Goal: Task Accomplishment & Management: Manage account settings

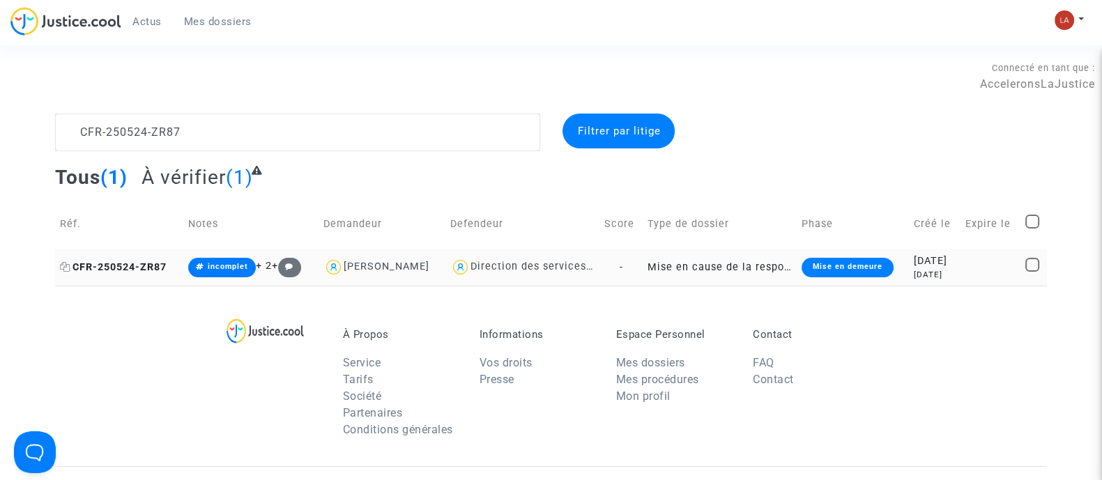
click at [63, 263] on icon at bounding box center [65, 267] width 10 height 10
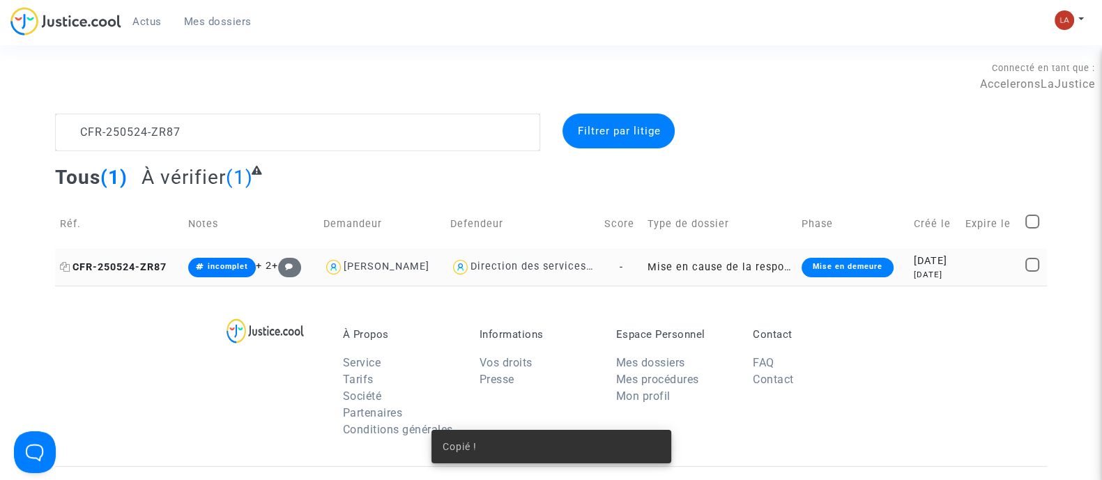
click at [125, 261] on span "CFR-250524-ZR87" at bounding box center [113, 267] width 107 height 12
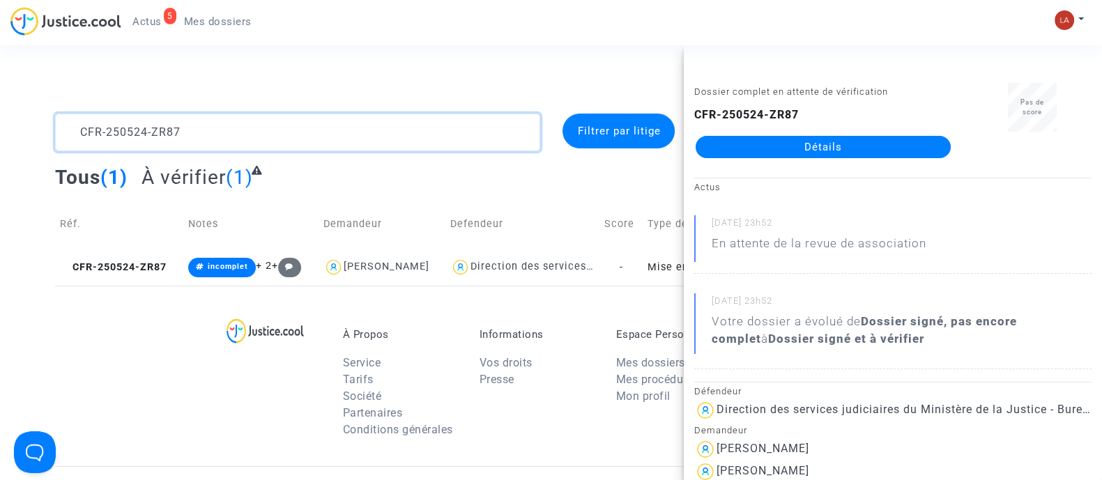
click at [220, 142] on textarea at bounding box center [297, 133] width 485 height 38
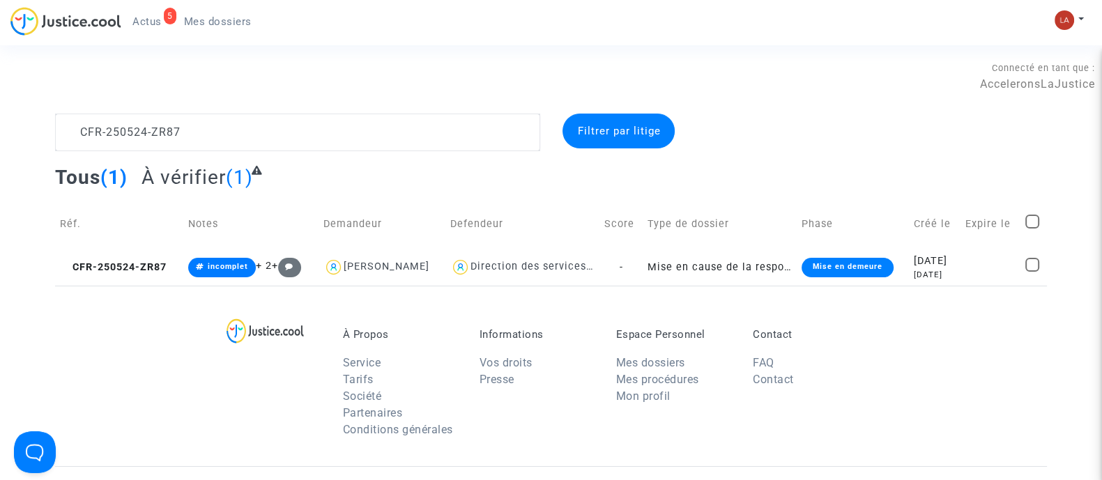
click at [220, 151] on complex-dispute-list "CFR-250524-ZR87 Filtrer par litige Tous (1) À vérifier (1) Réf. Notes Demandeur…" at bounding box center [551, 200] width 992 height 172
click at [227, 140] on textarea at bounding box center [297, 133] width 485 height 38
click at [212, 134] on textarea at bounding box center [297, 133] width 485 height 38
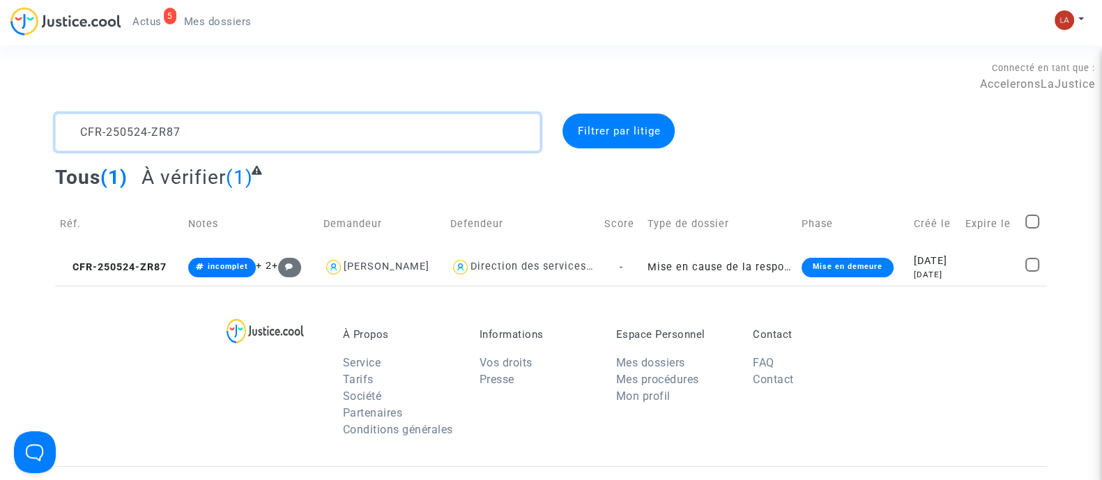
click at [212, 134] on textarea at bounding box center [297, 133] width 485 height 38
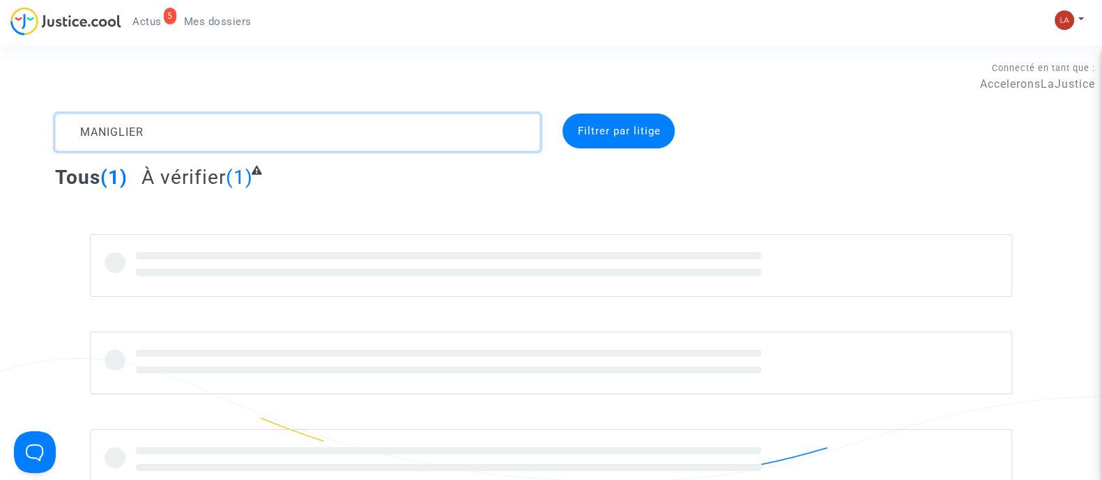
type textarea "MANIGLIER"
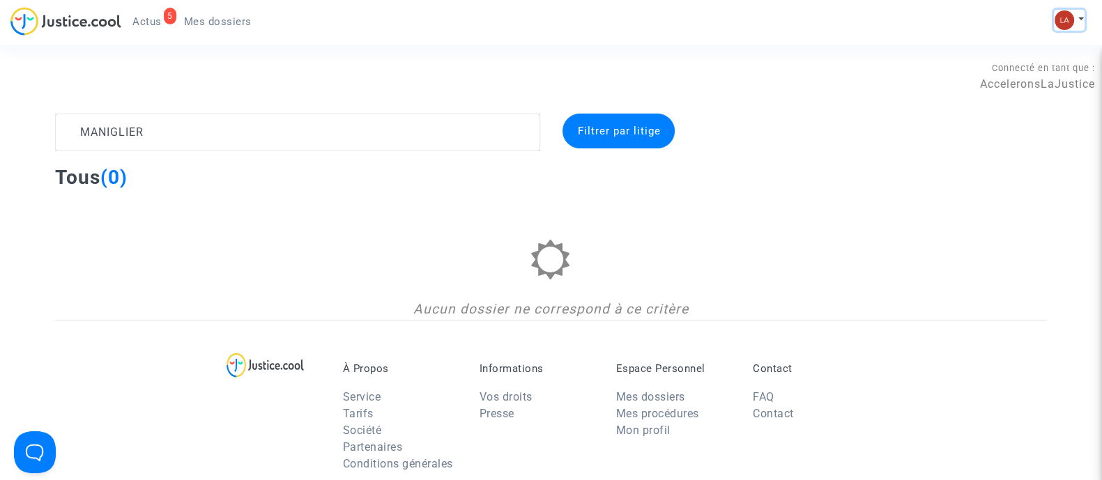
click at [1071, 24] on img at bounding box center [1065, 20] width 20 height 20
click at [1011, 68] on link "Changer de compte" at bounding box center [1013, 72] width 141 height 22
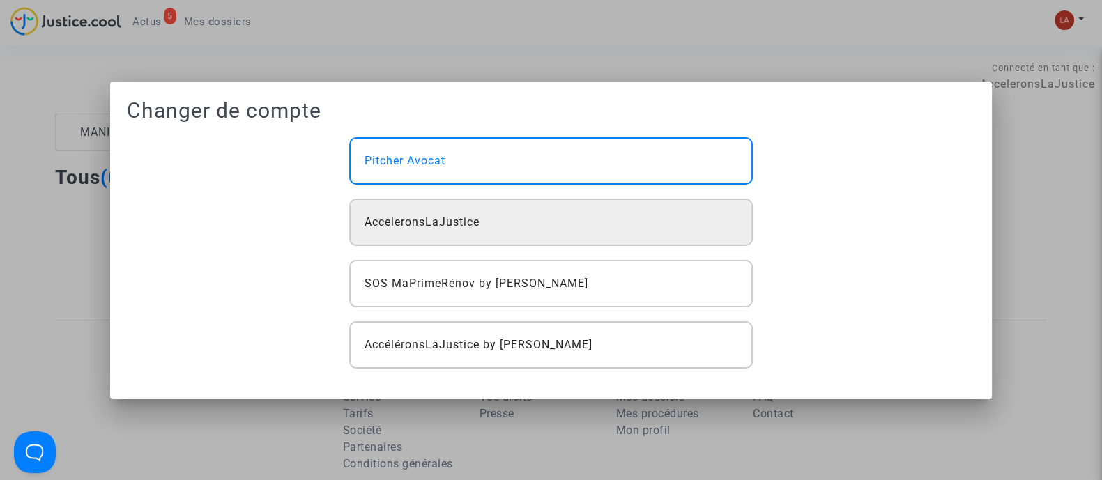
click at [444, 231] on div "AcceleronsLaJustice" at bounding box center [550, 222] width 403 height 47
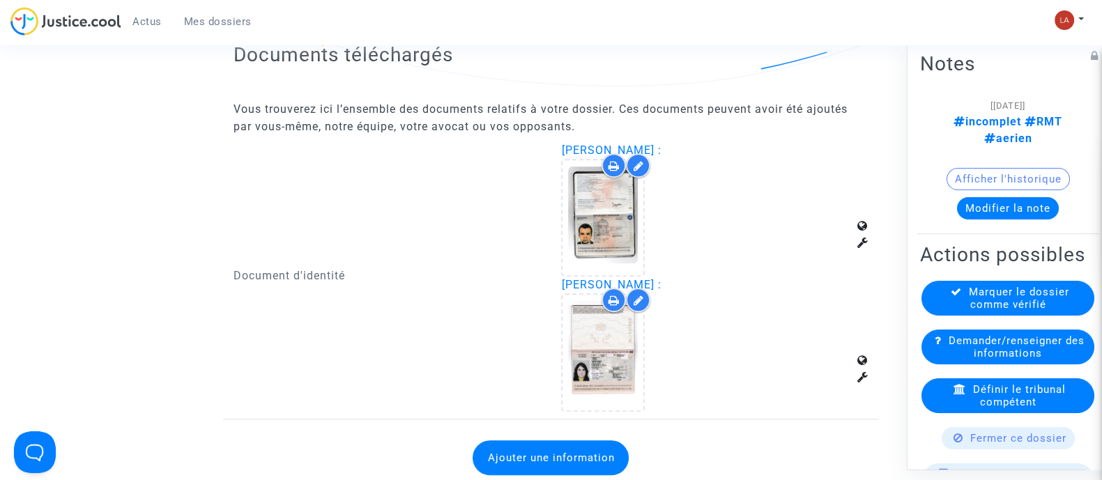
scroll to position [1132, 0]
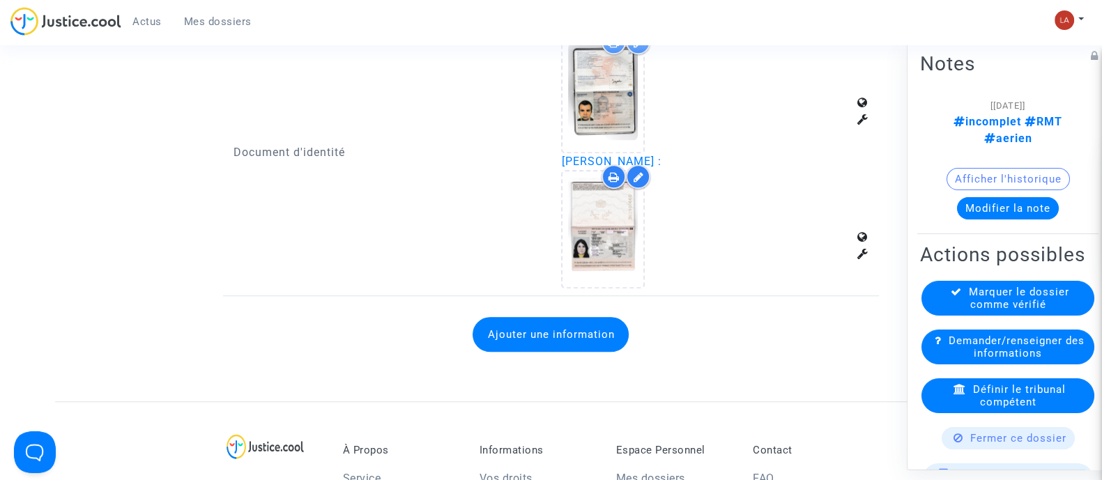
click at [590, 333] on button "Ajouter une information" at bounding box center [551, 334] width 156 height 35
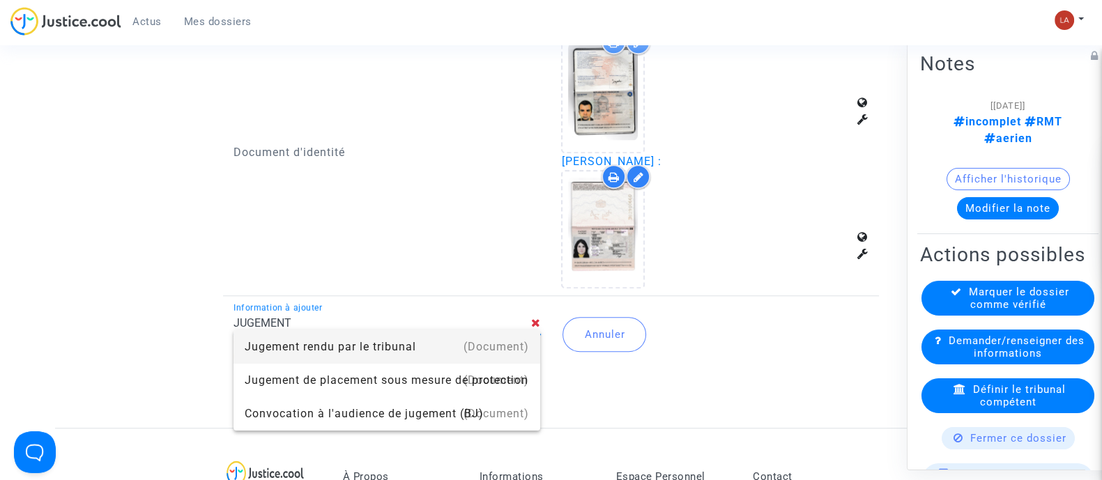
click at [301, 348] on div "Jugement rendu par le tribunal" at bounding box center [387, 346] width 284 height 33
type input "Jugement rendu par le tribunal"
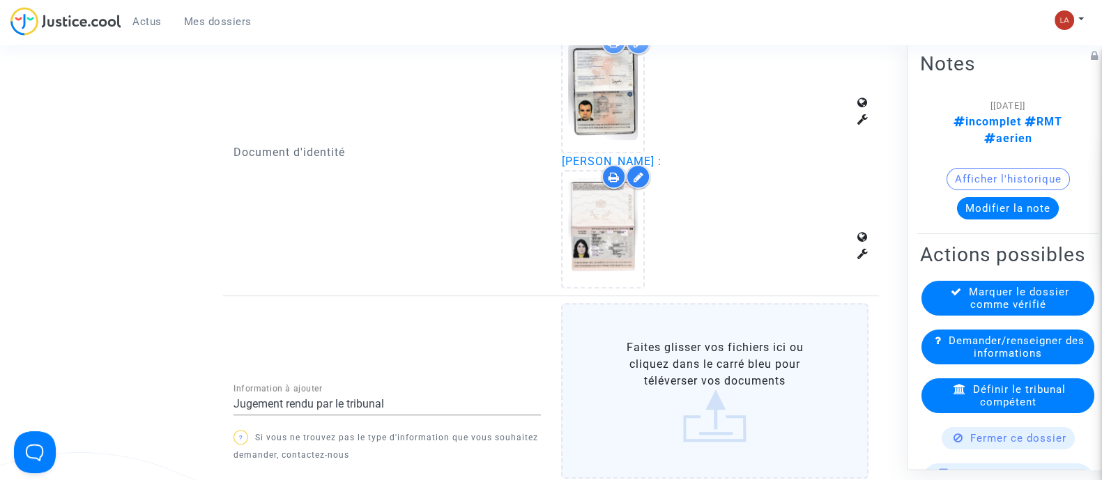
click at [622, 365] on label "Faites glisser vos fichiers ici ou cliquez dans le carré bleu pour téléverser v…" at bounding box center [714, 391] width 307 height 176
click at [0, 0] on input "Faites glisser vos fichiers ici ou cliquez dans le carré bleu pour téléverser v…" at bounding box center [0, 0] width 0 height 0
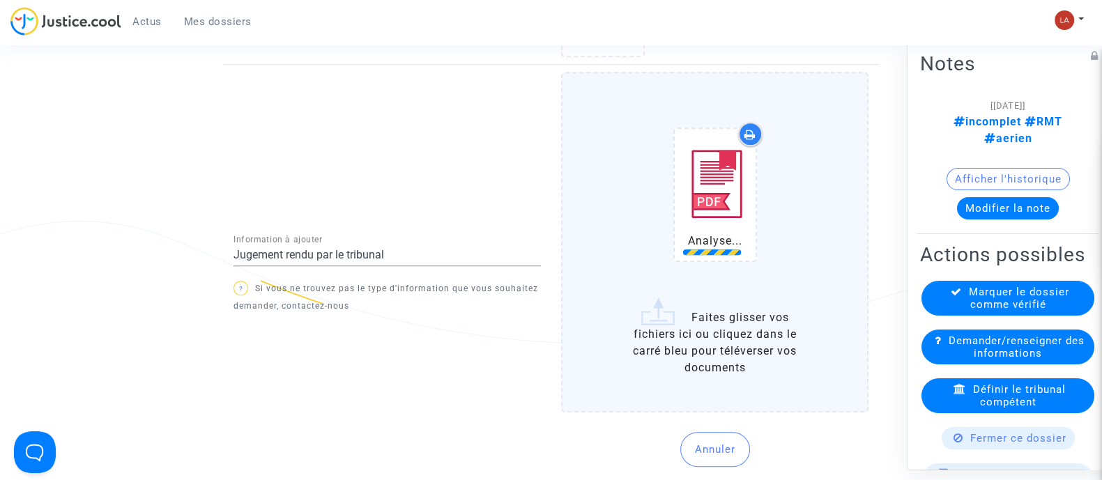
scroll to position [1481, 0]
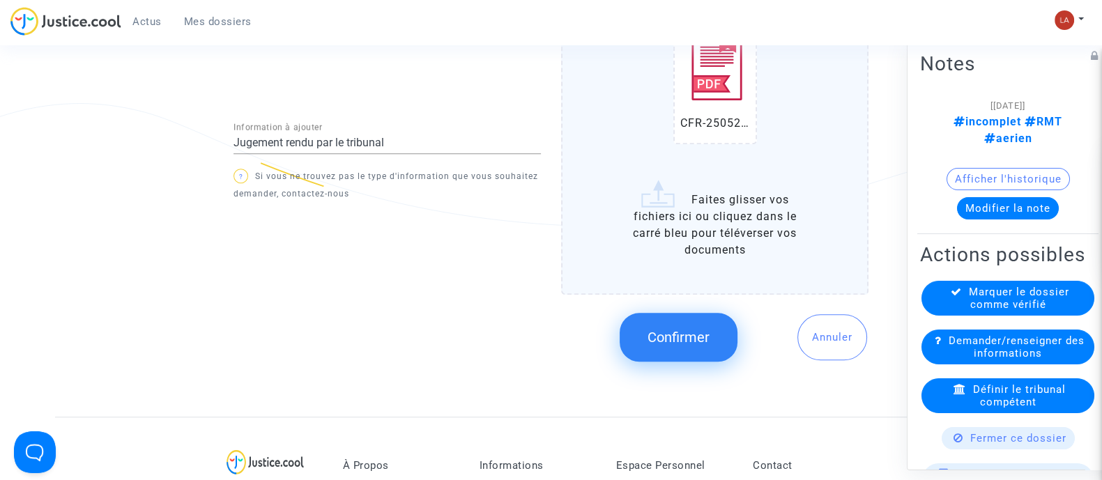
click at [647, 328] on button "Confirmer" at bounding box center [679, 337] width 118 height 49
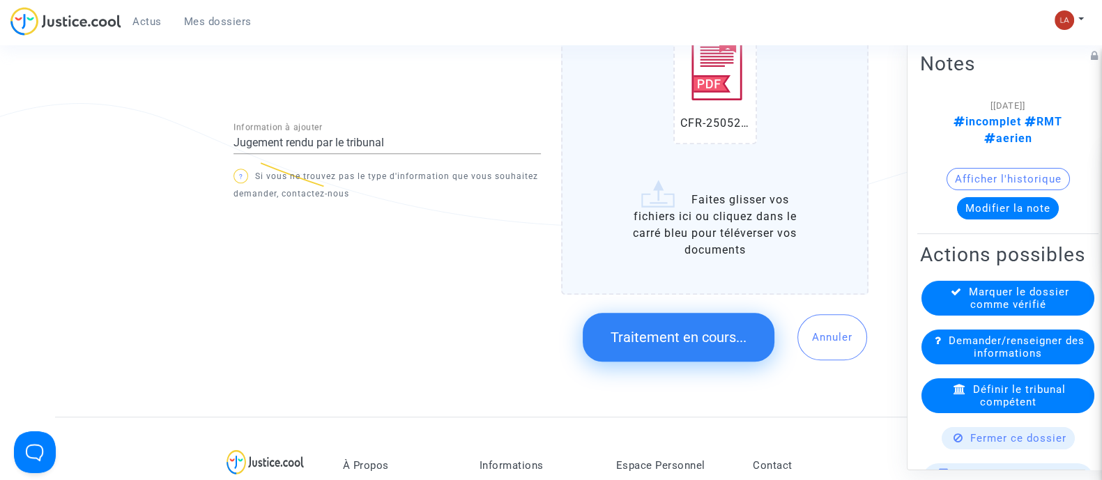
click at [1009, 197] on button "Modifier la note" at bounding box center [1008, 208] width 102 height 22
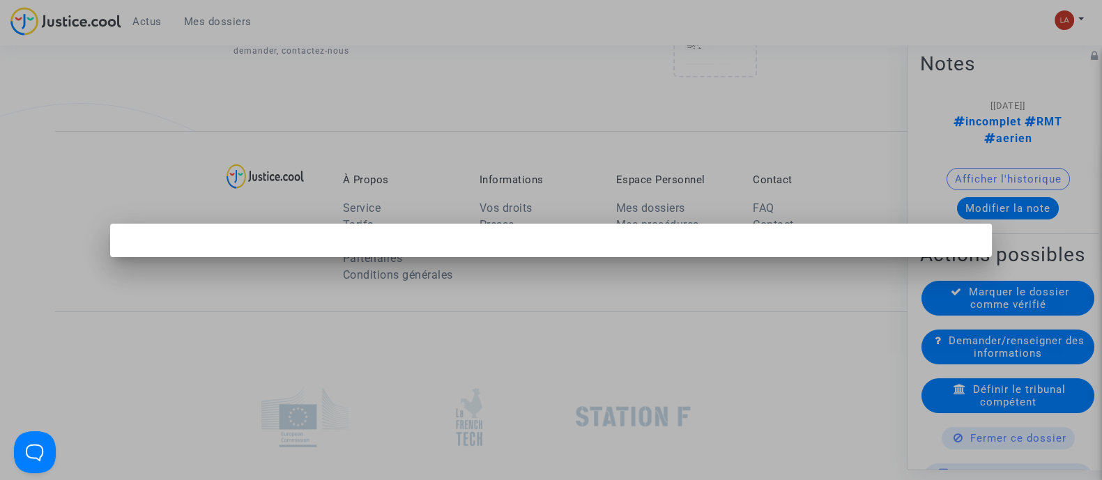
scroll to position [0, 0]
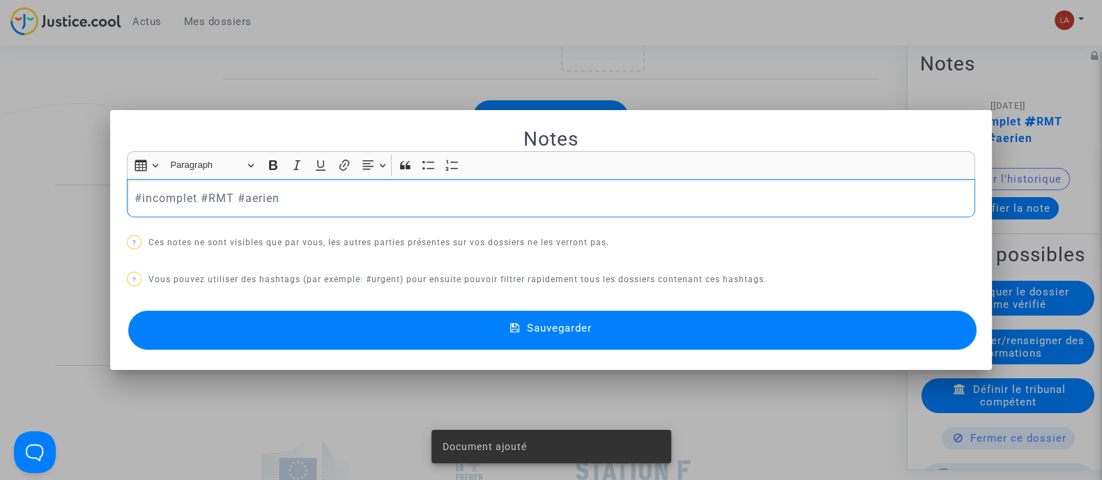
click at [146, 190] on p "#incomplet #RMT #aerien" at bounding box center [552, 198] width 834 height 17
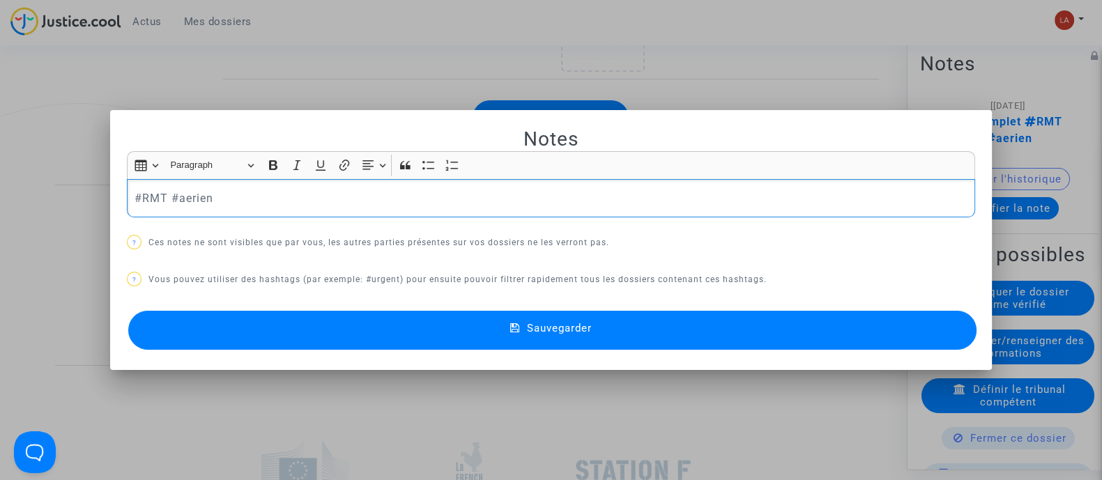
click at [380, 322] on button "Sauvegarder" at bounding box center [552, 330] width 848 height 39
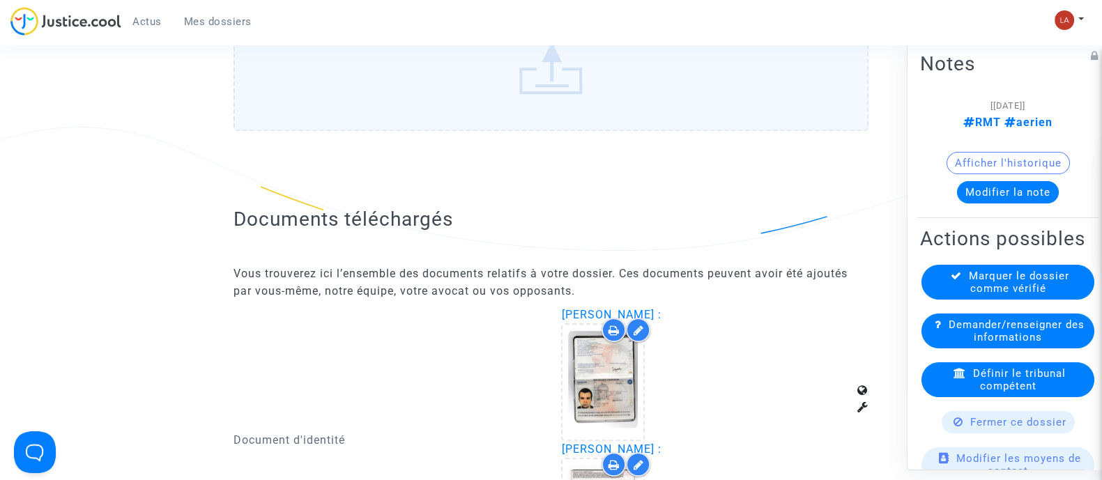
scroll to position [871, 0]
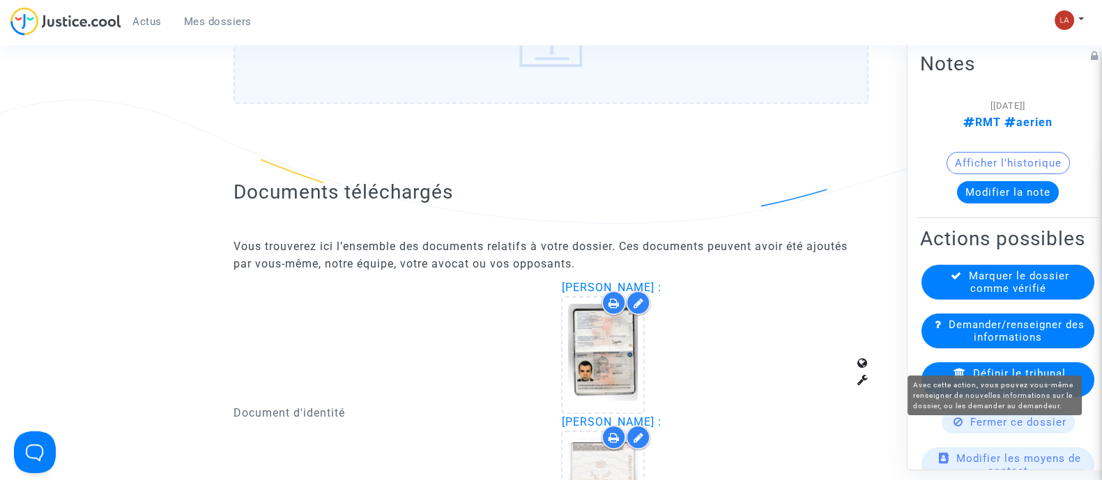
click at [1034, 294] on span "Marquer le dossier comme vérifié" at bounding box center [1019, 281] width 100 height 25
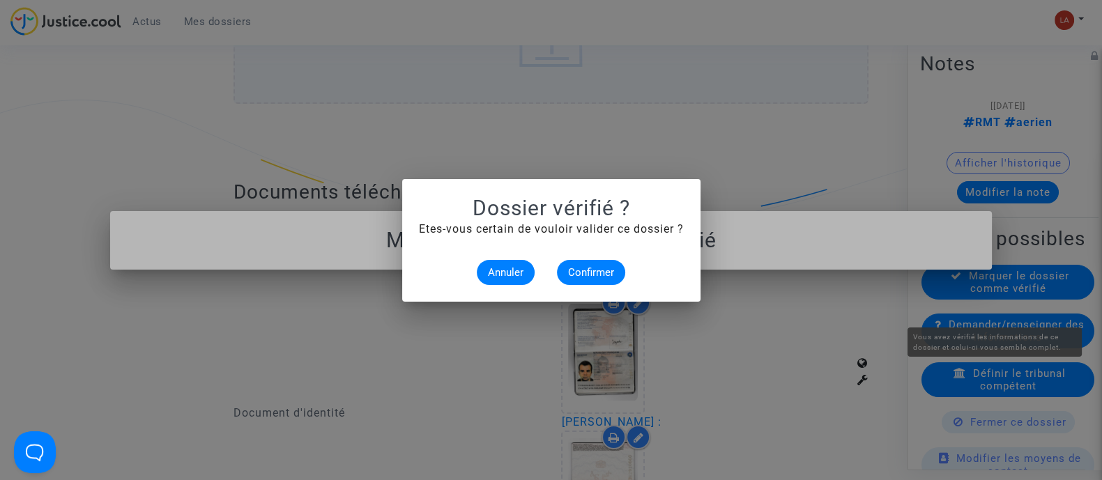
scroll to position [0, 0]
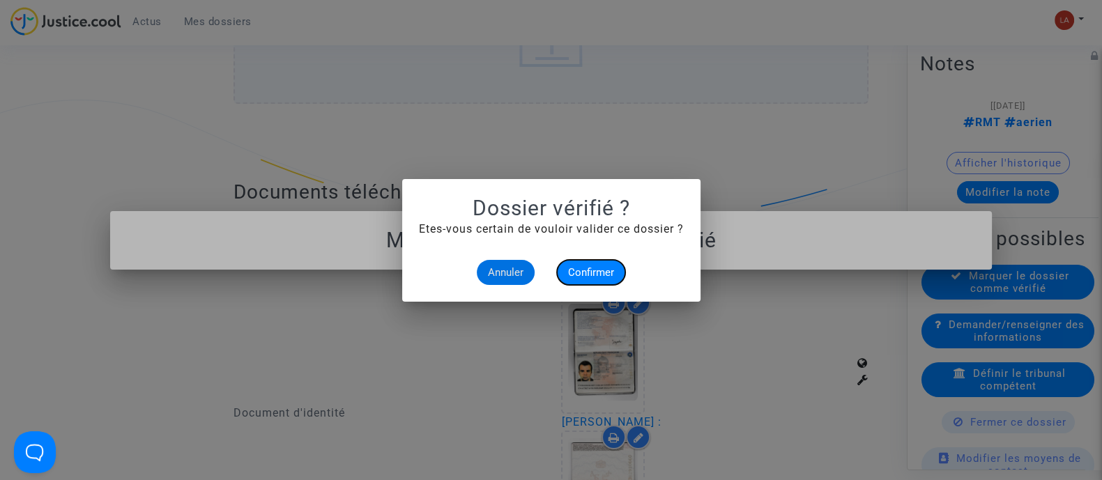
click at [606, 268] on span "Confirmer" at bounding box center [591, 272] width 46 height 13
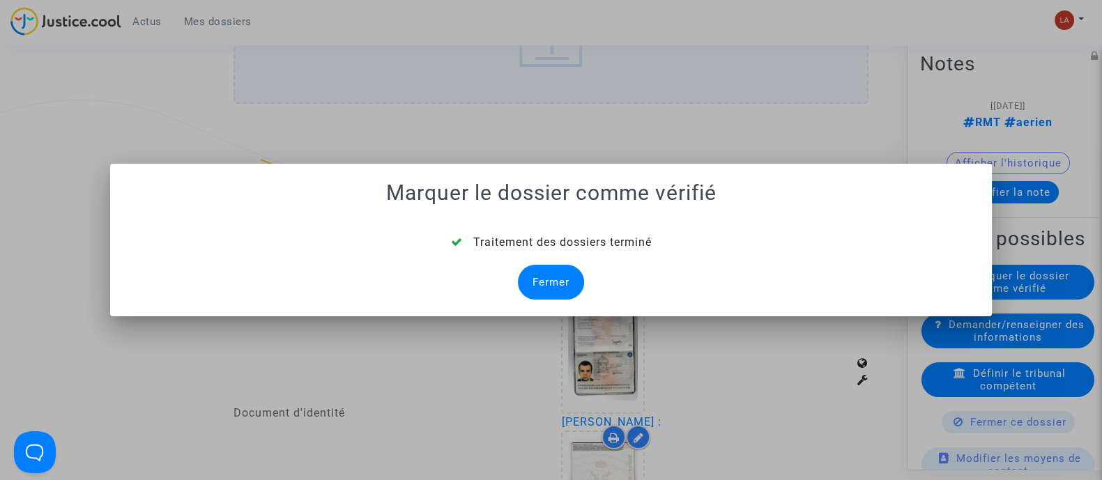
click at [548, 280] on div "Fermer" at bounding box center [551, 282] width 66 height 35
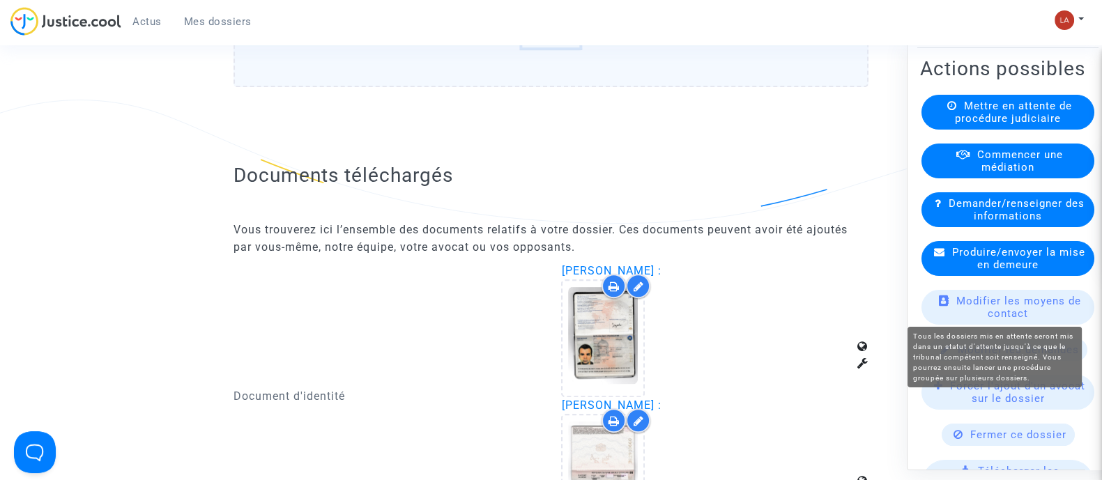
scroll to position [261, 0]
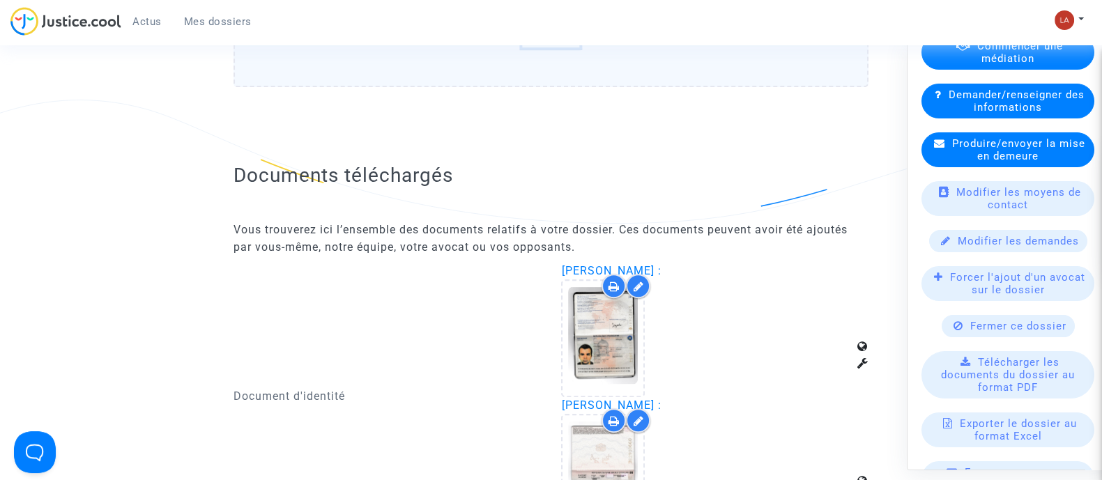
click at [1029, 296] on span "Forcer l'ajout d'un avocat sur le dossier" at bounding box center [1017, 282] width 135 height 25
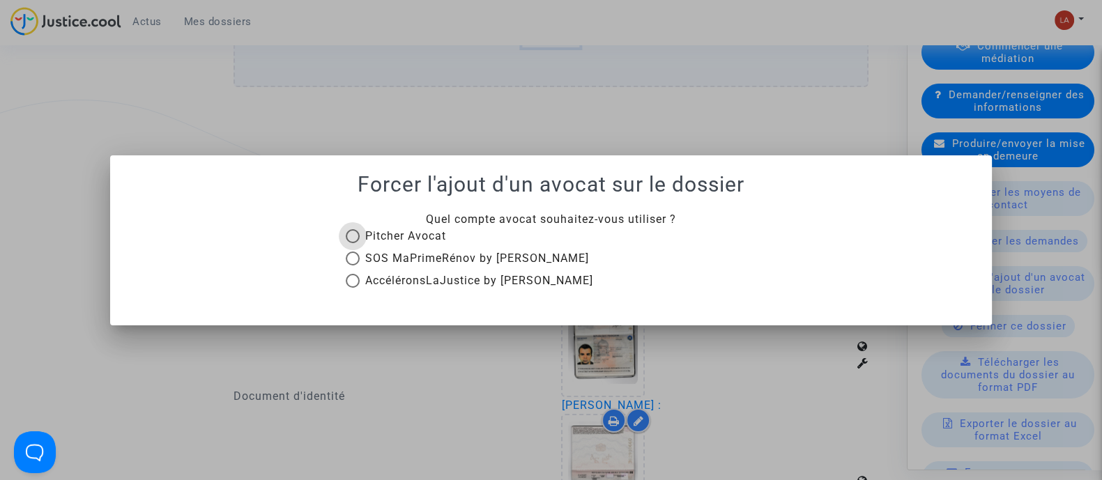
click at [415, 233] on span "Pitcher Avocat" at bounding box center [405, 235] width 81 height 13
click at [353, 243] on input "Pitcher Avocat" at bounding box center [352, 243] width 1 height 1
radio input "true"
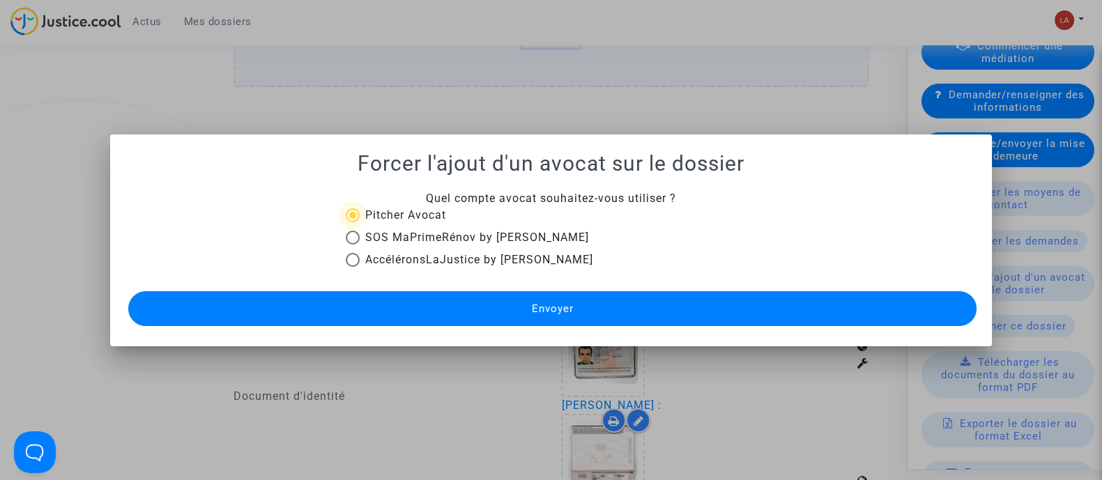
click at [510, 293] on button "Envoyer" at bounding box center [552, 308] width 848 height 35
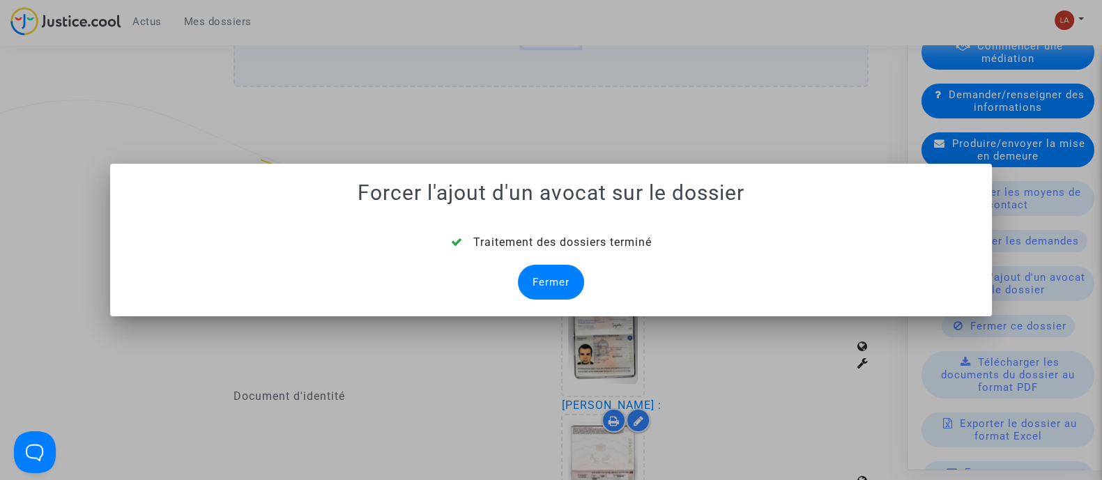
click at [491, 281] on div "Traitement des dossiers terminé Fermer" at bounding box center [551, 267] width 848 height 66
drag, startPoint x: 565, startPoint y: 283, endPoint x: 790, endPoint y: 230, distance: 231.3
click at [565, 282] on div "Fermer" at bounding box center [551, 282] width 66 height 35
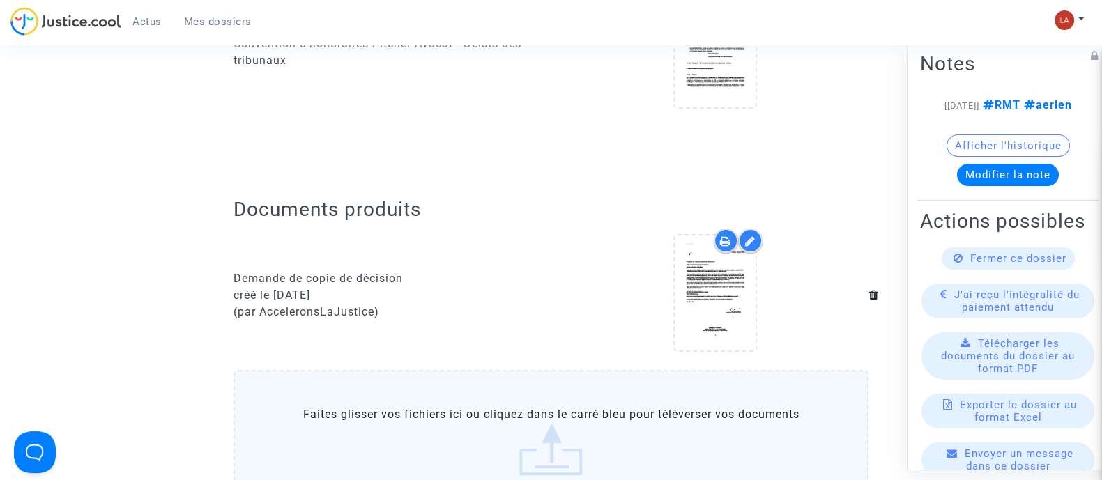
scroll to position [436, 0]
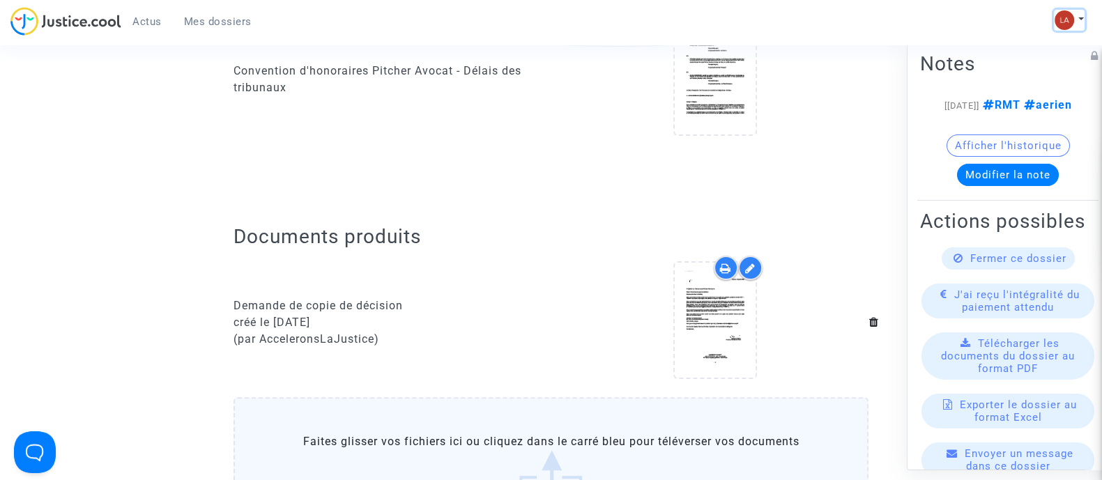
click at [1078, 23] on button at bounding box center [1069, 20] width 31 height 21
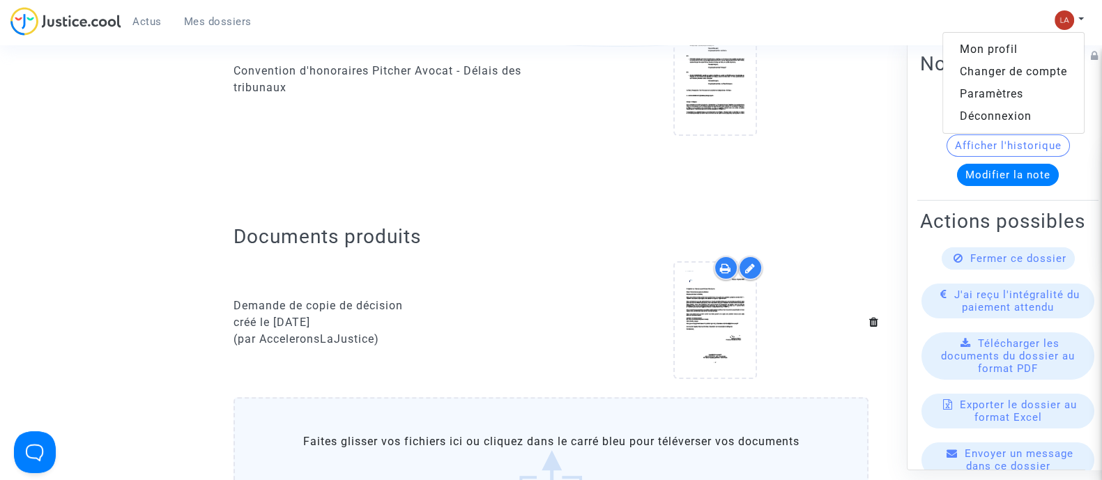
click at [1019, 75] on link "Changer de compte" at bounding box center [1013, 72] width 141 height 22
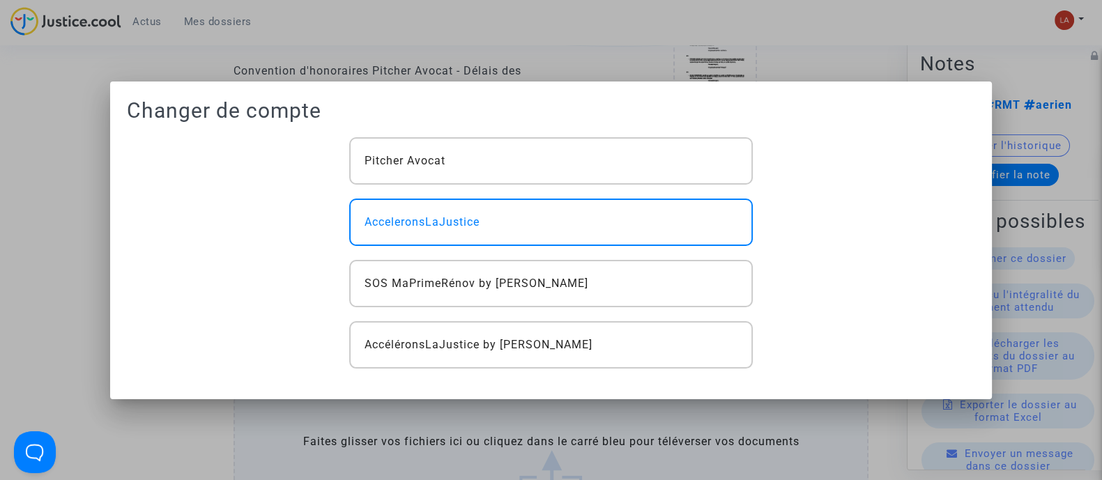
scroll to position [0, 0]
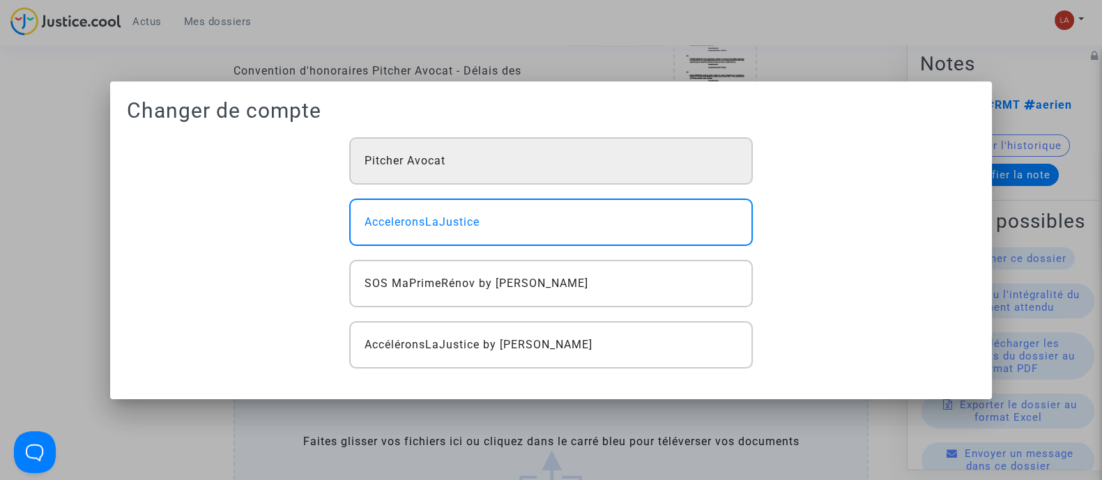
click at [421, 173] on div "Pitcher Avocat" at bounding box center [550, 160] width 403 height 47
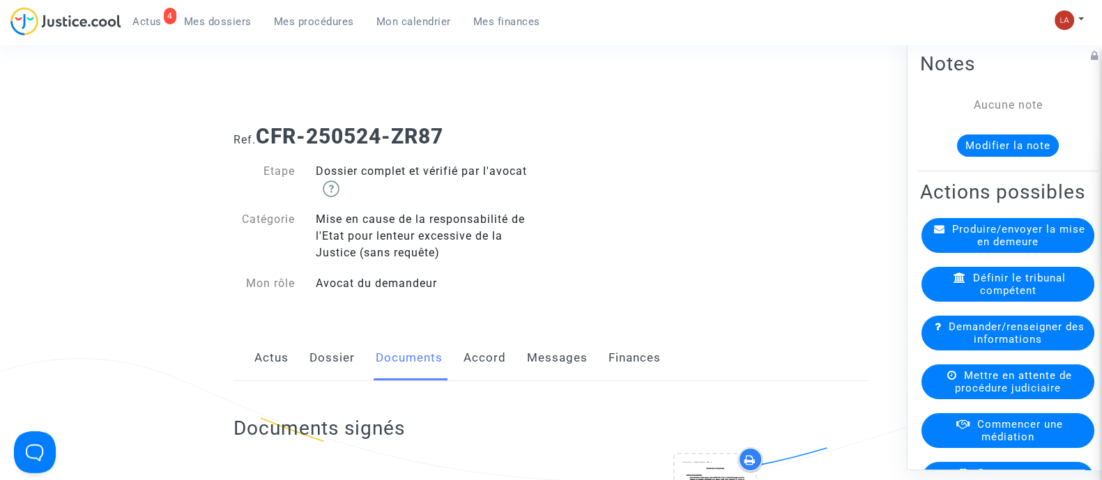
click at [1018, 145] on button "Modifier la note" at bounding box center [1008, 145] width 102 height 22
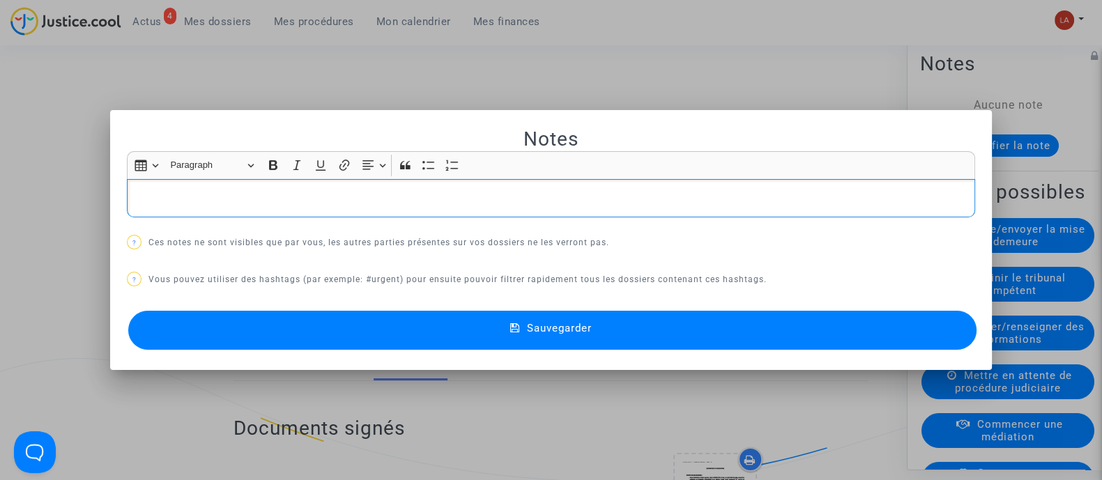
click at [385, 185] on div "Rich Text Editor, main" at bounding box center [551, 198] width 848 height 39
